Goal: Task Accomplishment & Management: Use online tool/utility

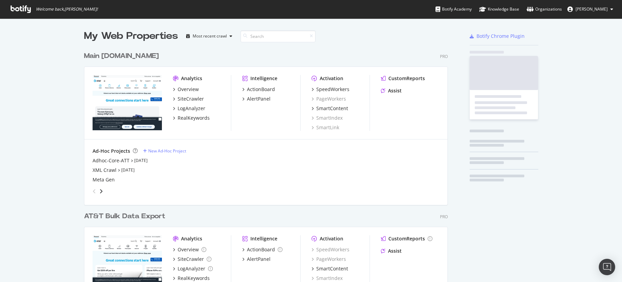
scroll to position [275, 364]
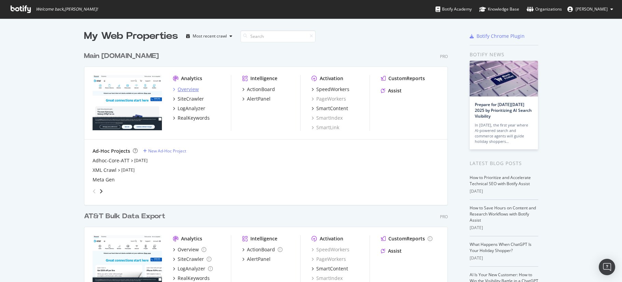
click at [190, 91] on div "Overview" at bounding box center [188, 89] width 21 height 7
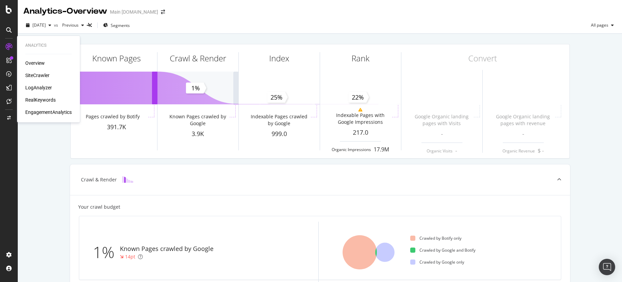
click at [44, 75] on div "SiteCrawler" at bounding box center [37, 75] width 24 height 7
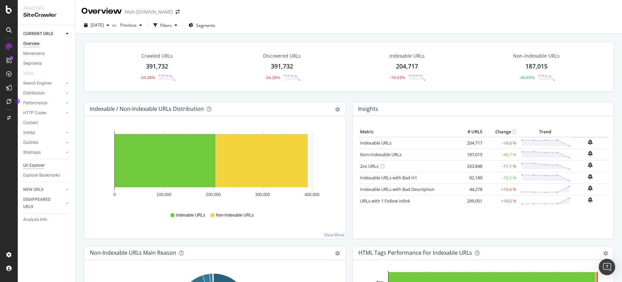
click at [36, 165] on div "Url Explorer" at bounding box center [33, 165] width 21 height 7
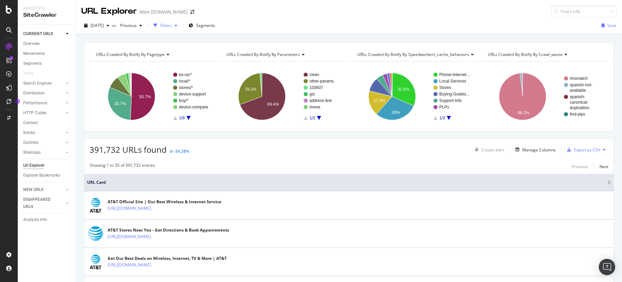
click at [172, 26] on div "Filters" at bounding box center [166, 26] width 12 height 6
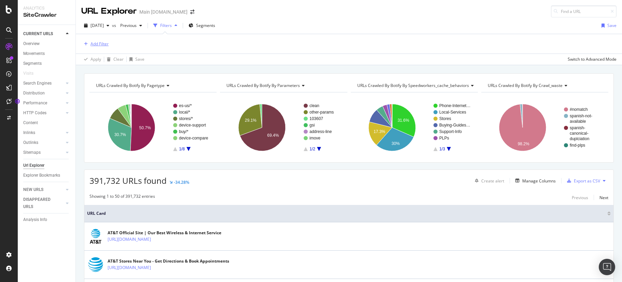
click at [99, 45] on div "Add Filter" at bounding box center [100, 44] width 18 height 6
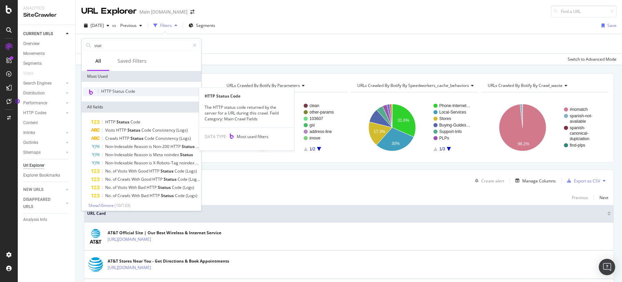
type input "stat"
click at [130, 88] on span "HTTP Status Code" at bounding box center [118, 91] width 34 height 6
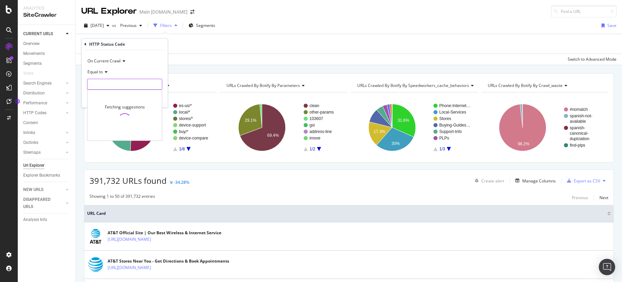
click at [125, 86] on input "number" at bounding box center [124, 84] width 75 height 11
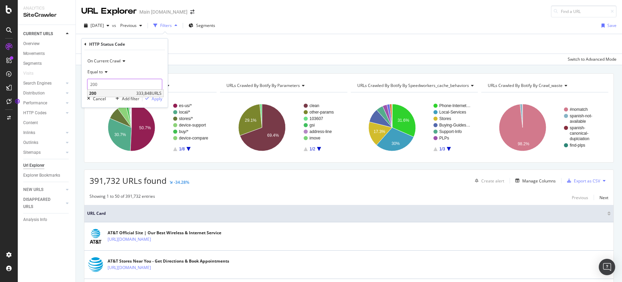
type input "200"
click at [96, 92] on span "200" at bounding box center [111, 94] width 45 height 6
click at [157, 98] on div "Apply" at bounding box center [157, 99] width 11 height 6
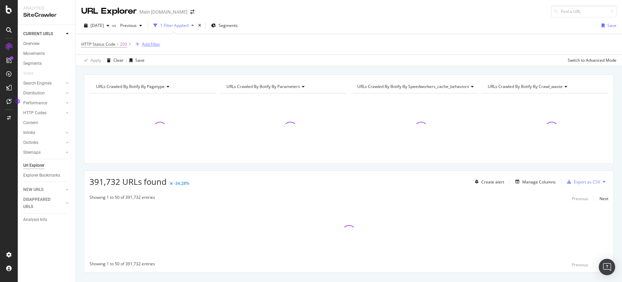
click at [150, 44] on div "Add Filter" at bounding box center [151, 44] width 18 height 6
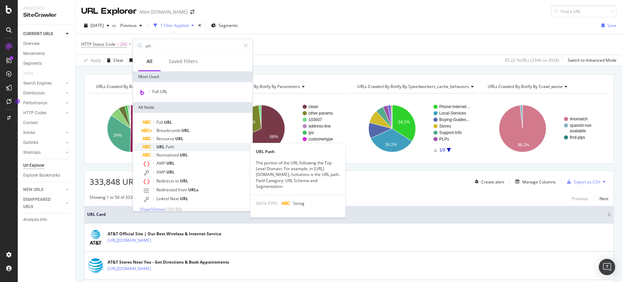
type input "url"
click at [175, 147] on div "URL Path" at bounding box center [196, 147] width 109 height 8
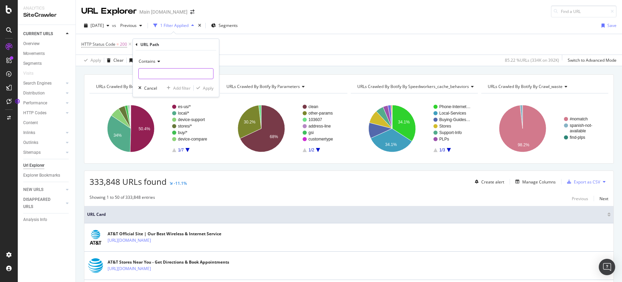
click at [175, 75] on input "text" at bounding box center [176, 73] width 74 height 11
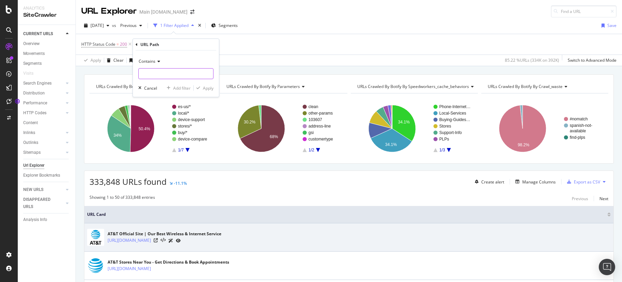
paste input "apple-iphone-17"
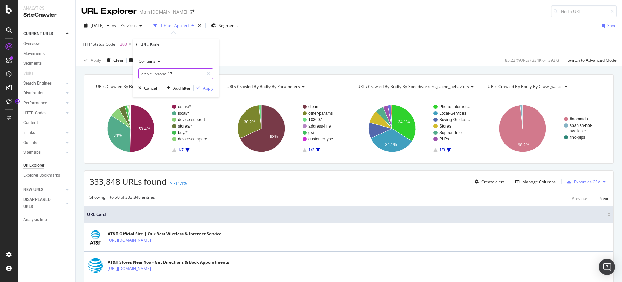
click at [153, 72] on input "apple-iphone-17" at bounding box center [171, 73] width 65 height 11
click at [153, 74] on input "apple-iphone-17" at bounding box center [171, 73] width 65 height 11
drag, startPoint x: 153, startPoint y: 74, endPoint x: 137, endPoint y: 73, distance: 16.1
click at [137, 73] on div "Contains apple-iphone-17 Cancel Add filter Apply" at bounding box center [176, 74] width 86 height 46
type input "iphone-17"
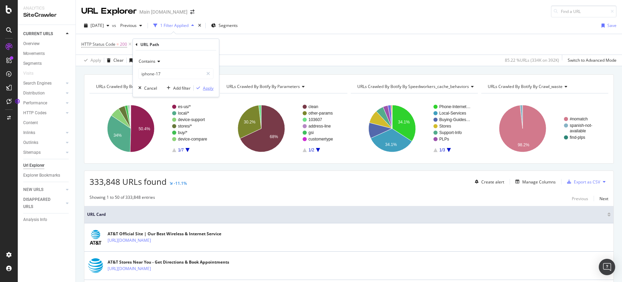
click at [211, 89] on div "Apply" at bounding box center [208, 88] width 11 height 6
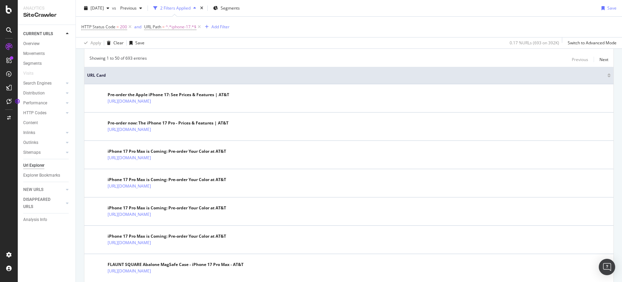
scroll to position [220, 0]
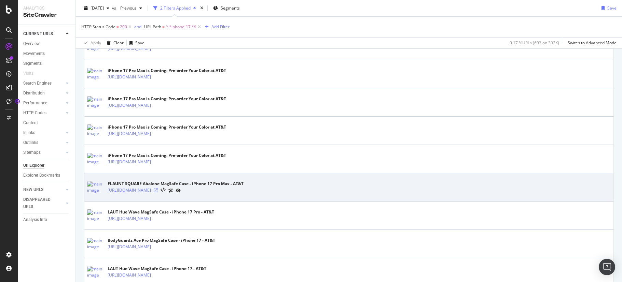
click at [158, 191] on icon at bounding box center [156, 191] width 4 height 4
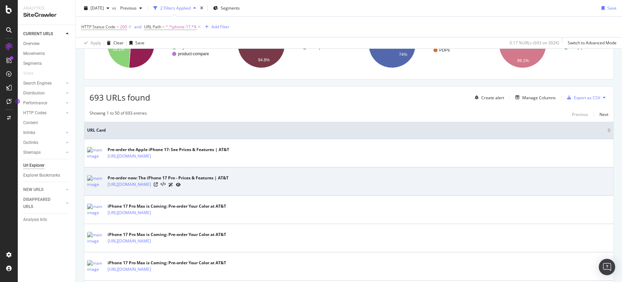
scroll to position [0, 0]
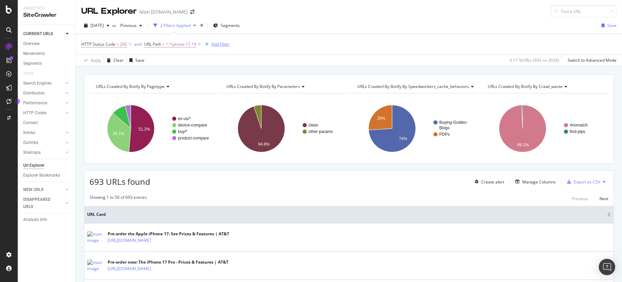
click at [219, 46] on div "Add Filter" at bounding box center [220, 44] width 18 height 6
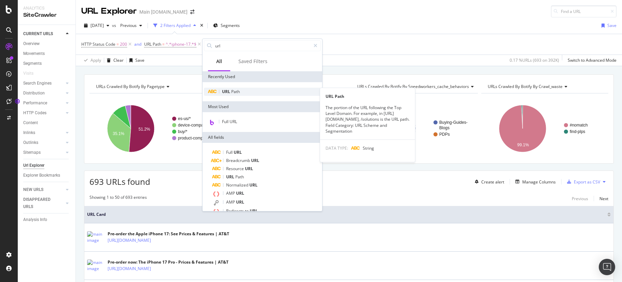
click at [239, 89] on span "Path" at bounding box center [235, 92] width 9 height 6
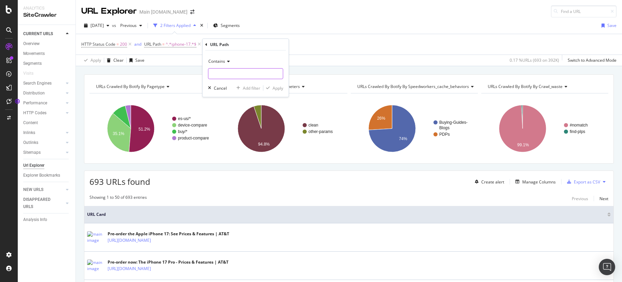
click at [226, 73] on input "text" at bounding box center [245, 73] width 74 height 11
click at [221, 44] on div "Add Filter" at bounding box center [220, 44] width 18 height 6
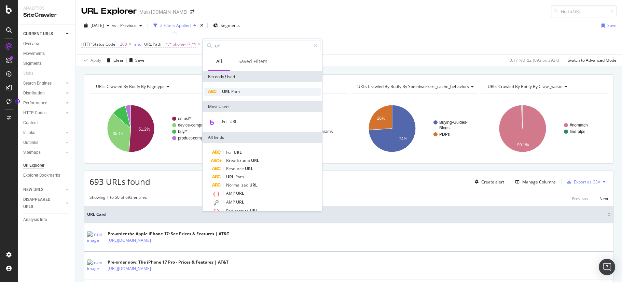
click at [230, 89] on span "URL" at bounding box center [226, 92] width 9 height 6
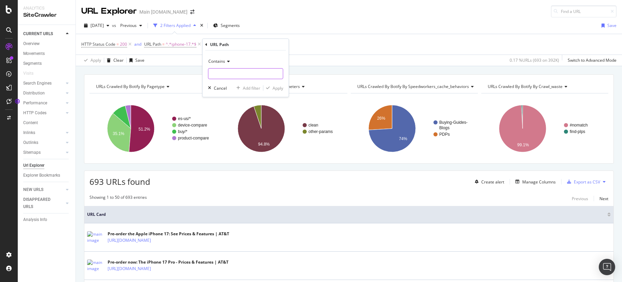
click at [223, 69] on input "text" at bounding box center [245, 73] width 74 height 11
type input "accessories"
click at [226, 47] on div "Add Filter" at bounding box center [220, 44] width 18 height 6
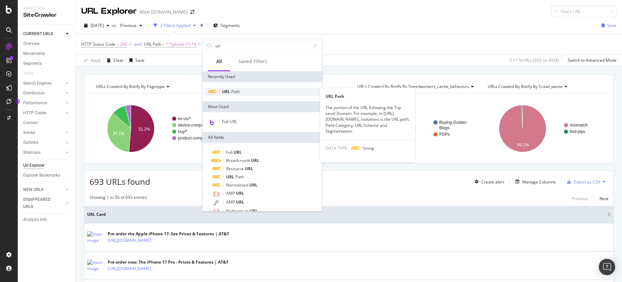
click at [230, 92] on span "URL" at bounding box center [226, 92] width 9 height 6
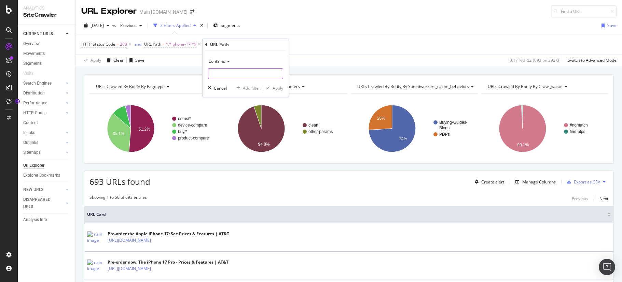
click at [234, 75] on input "text" at bounding box center [245, 73] width 74 height 11
type input "accessories"
click at [275, 88] on div "Apply" at bounding box center [278, 88] width 11 height 6
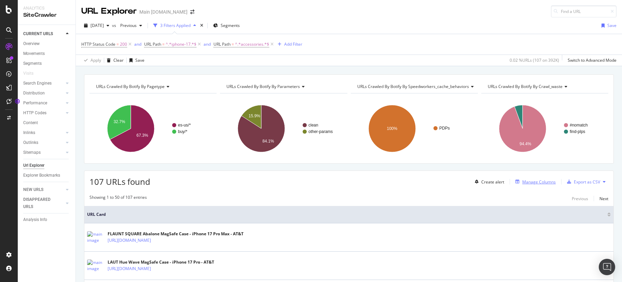
click at [522, 184] on div "Manage Columns" at bounding box center [538, 182] width 33 height 6
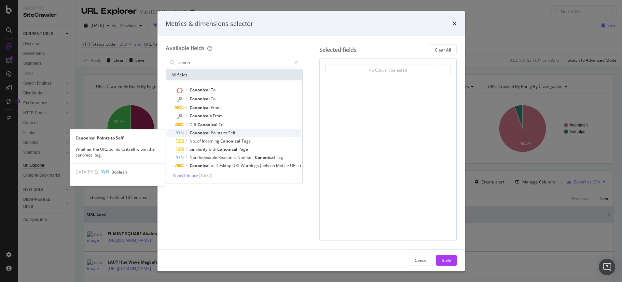
type input "canon"
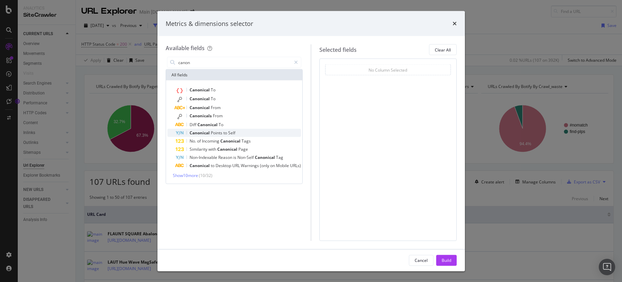
click at [220, 130] on span "Points" at bounding box center [217, 133] width 13 height 6
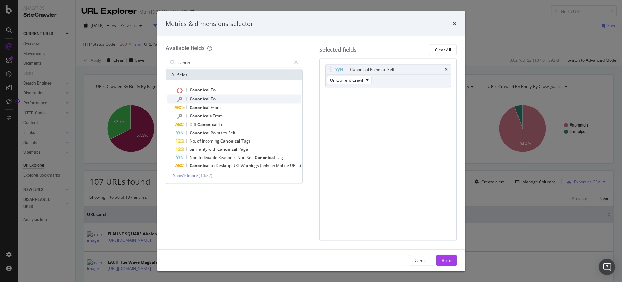
click at [214, 101] on span "To" at bounding box center [213, 99] width 5 height 6
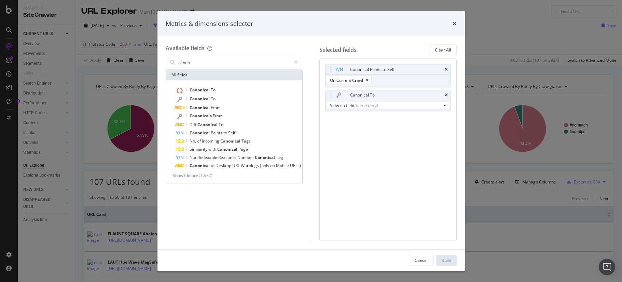
click at [395, 205] on div "Canonical Points to Self On Current Crawl Canonical To Select a field (mandator…" at bounding box center [387, 150] width 137 height 182
click at [358, 110] on div "Select a field (mandatory)" at bounding box center [387, 105] width 125 height 11
click at [357, 108] on div "(mandatory)" at bounding box center [366, 105] width 24 height 6
click at [457, 93] on div "Available fields canon All fields Canonical To Canonical To Canonical From Cano…" at bounding box center [310, 142] width 307 height 213
click at [448, 95] on div "Canonical To" at bounding box center [387, 96] width 125 height 10
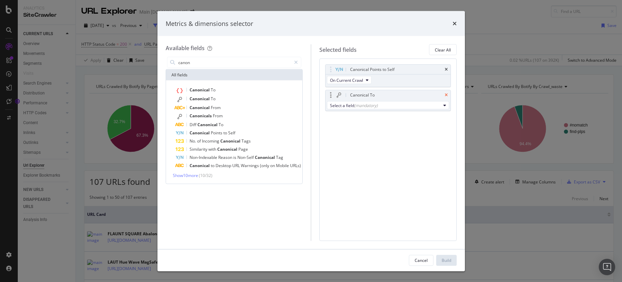
click at [447, 95] on icon "times" at bounding box center [446, 95] width 3 height 4
click at [452, 266] on div "Cancel Build" at bounding box center [310, 261] width 307 height 22
click at [449, 261] on div "Build" at bounding box center [447, 261] width 10 height 6
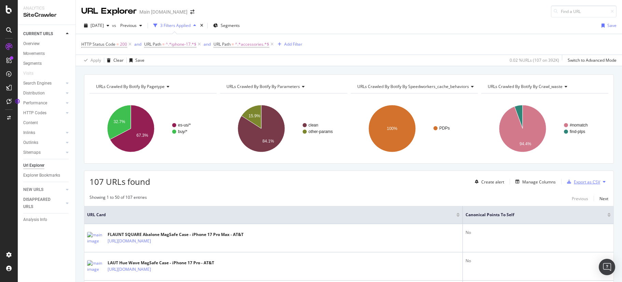
click at [574, 183] on div "Export as CSV" at bounding box center [587, 182] width 26 height 6
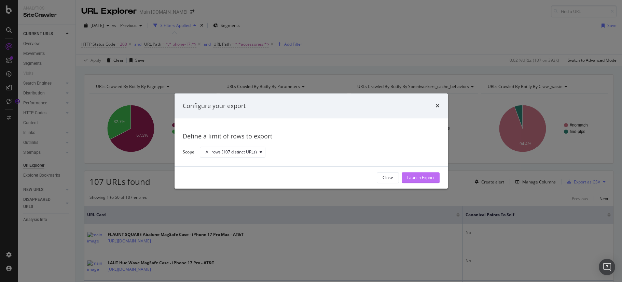
click at [414, 179] on div "Launch Export" at bounding box center [420, 178] width 27 height 6
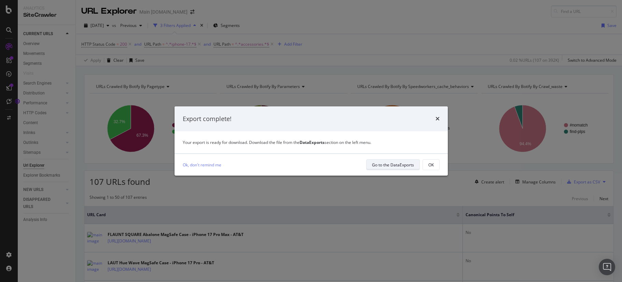
click at [396, 165] on div "Go to the DataExports" at bounding box center [393, 165] width 42 height 6
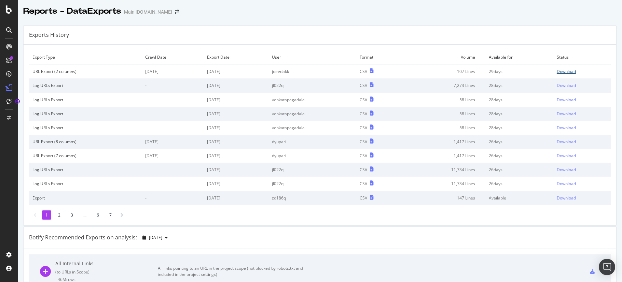
click at [566, 72] on div "Download" at bounding box center [566, 72] width 19 height 6
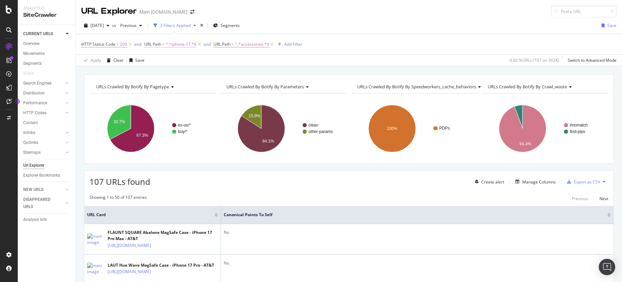
click at [176, 44] on span "^.*iphone-17.*$" at bounding box center [181, 45] width 31 height 10
click at [171, 74] on input "iphone-17" at bounding box center [182, 72] width 65 height 11
click at [172, 74] on input "iphone-17" at bounding box center [182, 72] width 65 height 11
type input "iphone-air"
click at [219, 86] on div "Apply" at bounding box center [219, 87] width 11 height 6
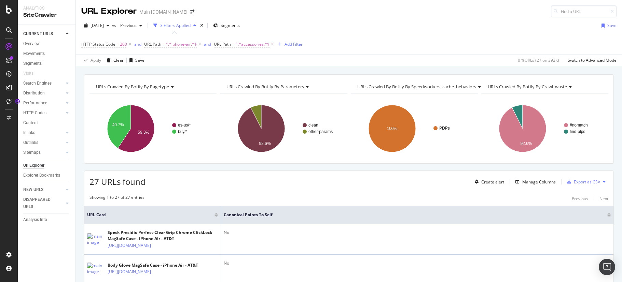
click at [578, 181] on div "Export as CSV" at bounding box center [587, 182] width 26 height 6
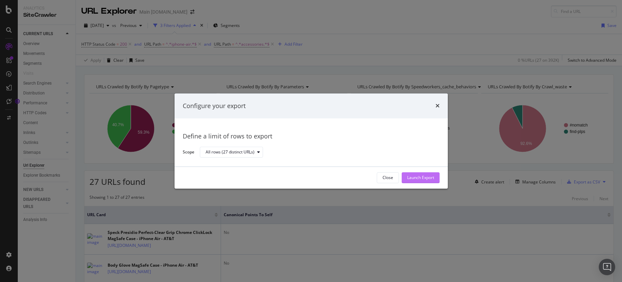
click at [426, 178] on div "Launch Export" at bounding box center [420, 178] width 27 height 6
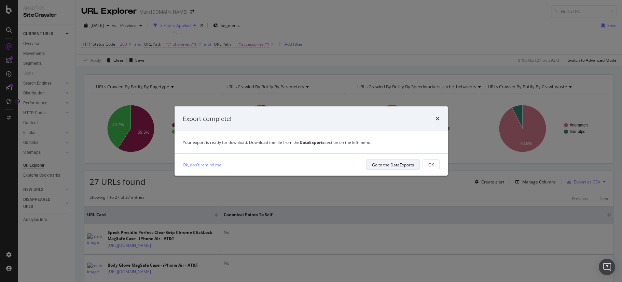
drag, startPoint x: 427, startPoint y: 163, endPoint x: 396, endPoint y: 162, distance: 31.8
click at [403, 165] on div "Go to the DataExports OK" at bounding box center [402, 165] width 73 height 11
click at [396, 162] on div "Go to the DataExports" at bounding box center [393, 165] width 42 height 10
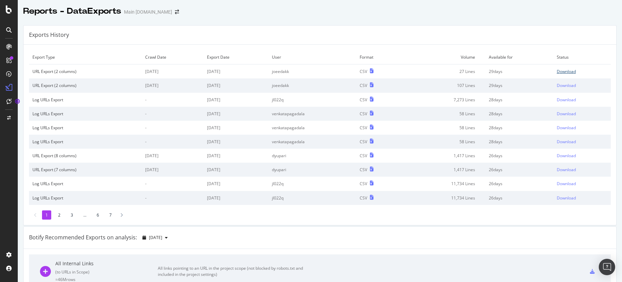
click at [561, 72] on div "Download" at bounding box center [566, 72] width 19 height 6
